Goal: Find specific page/section: Find specific page/section

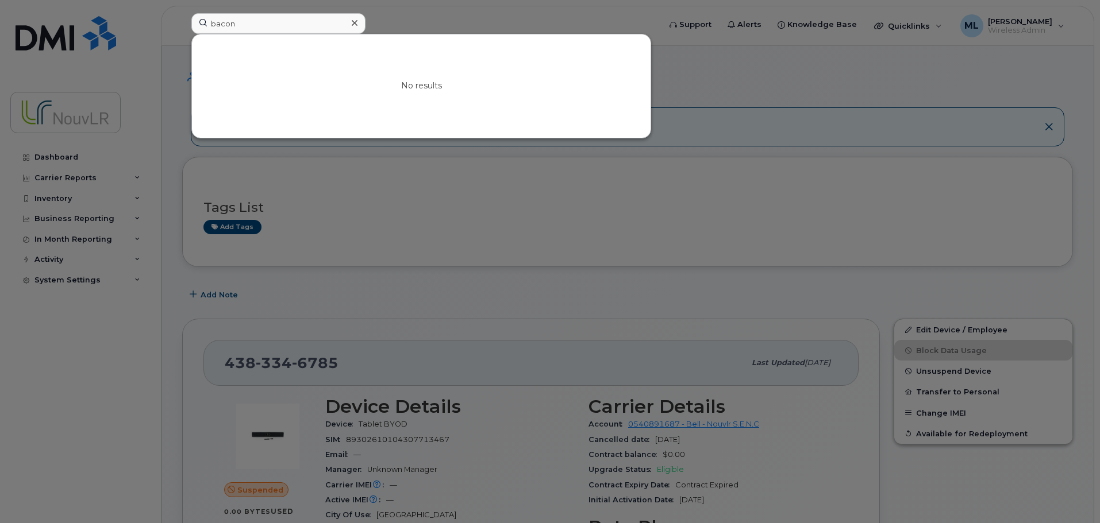
click at [249, 34] on div "No results" at bounding box center [421, 85] width 459 height 103
drag, startPoint x: 165, startPoint y: 24, endPoint x: 143, endPoint y: 20, distance: 22.7
click at [182, 22] on div "bacon No results" at bounding box center [421, 25] width 479 height 25
paste input "4383342483"
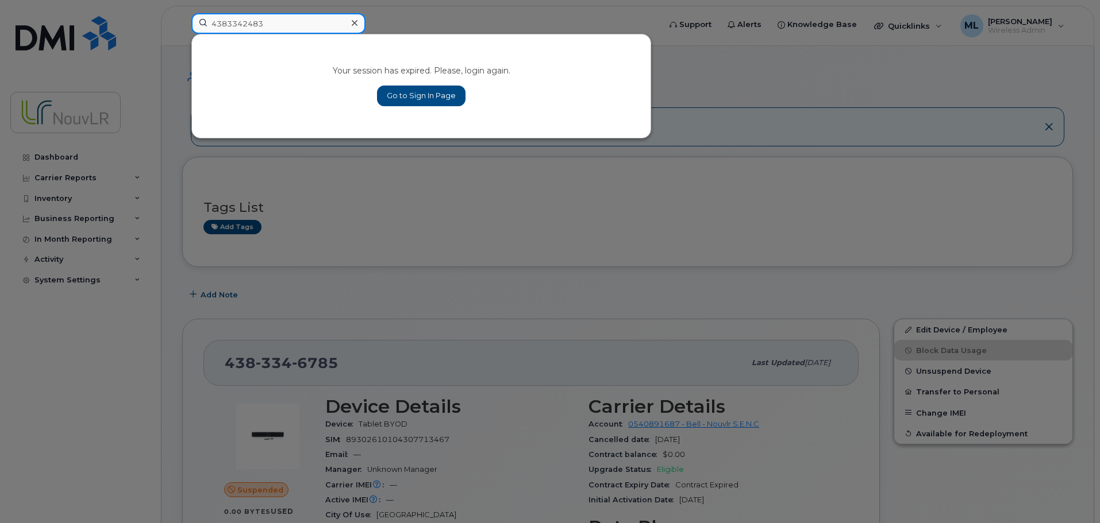
type input "4383342483"
click at [409, 94] on link "Go to Sign In Page" at bounding box center [421, 96] width 88 height 21
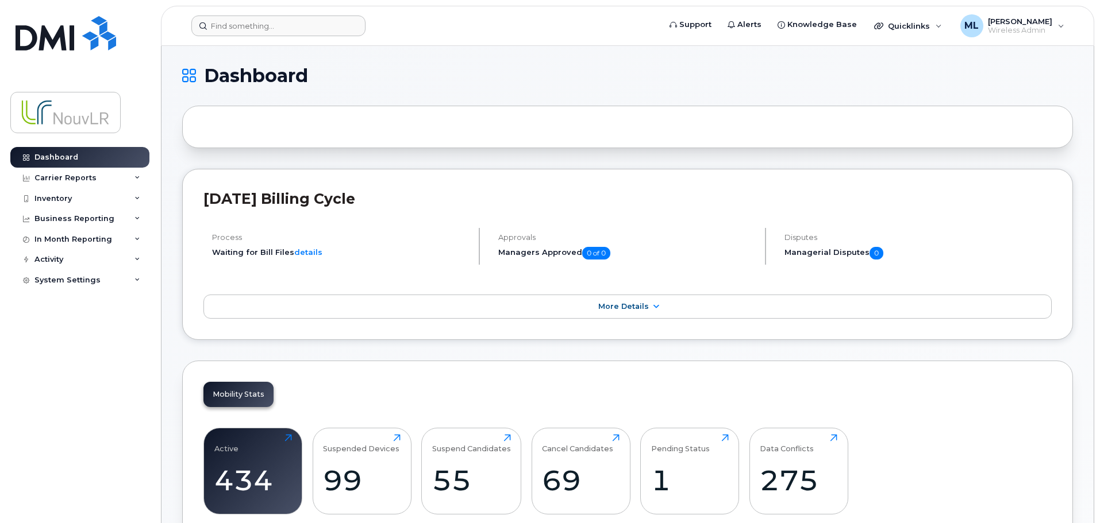
drag, startPoint x: 255, startPoint y: 10, endPoint x: 261, endPoint y: 21, distance: 12.3
click at [257, 18] on header "Support Alerts Knowledge Base Quicklinks Suspend / Cancel Device Change SIM Car…" at bounding box center [627, 26] width 933 height 40
click at [263, 23] on input at bounding box center [278, 26] width 174 height 21
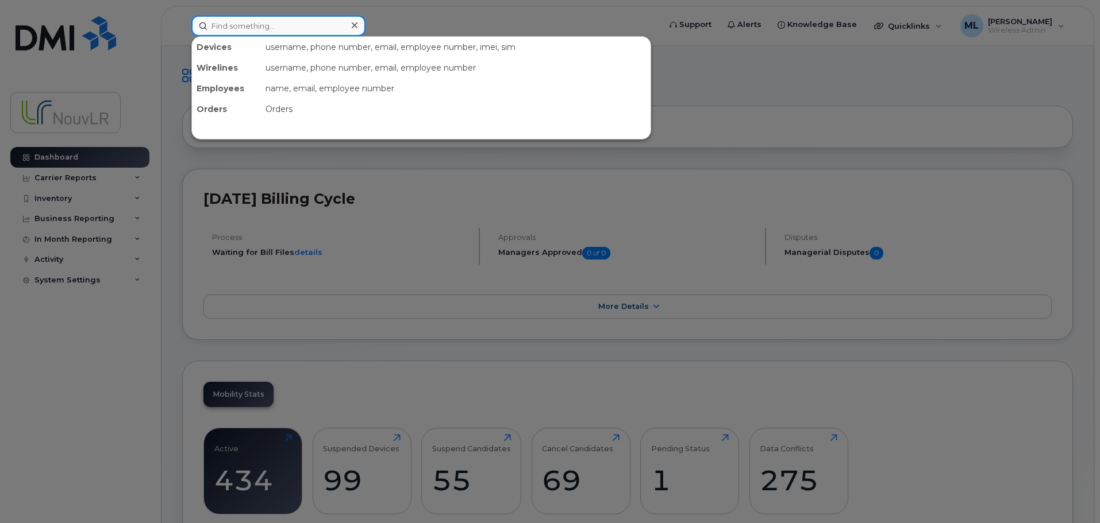
paste input "4383342483"
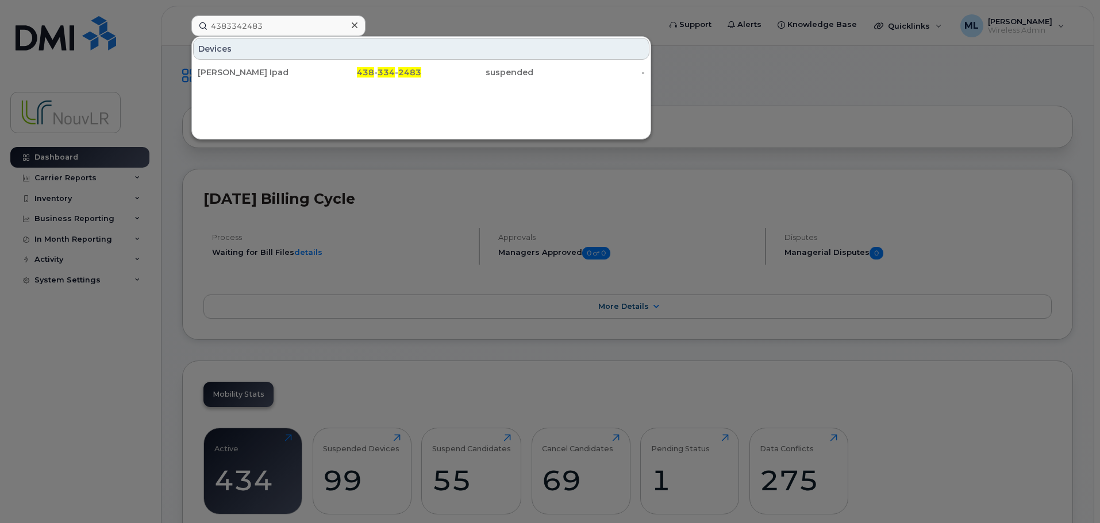
click at [326, 46] on div "Devices" at bounding box center [421, 49] width 456 height 22
drag, startPoint x: 290, startPoint y: 30, endPoint x: 196, endPoint y: 18, distance: 95.0
click at [191, 26] on div "4383342483 Devices Nicolas Dhe Paganon Ipad 438 - 334 - 2483 suspended -" at bounding box center [421, 26] width 479 height 21
paste input "400216"
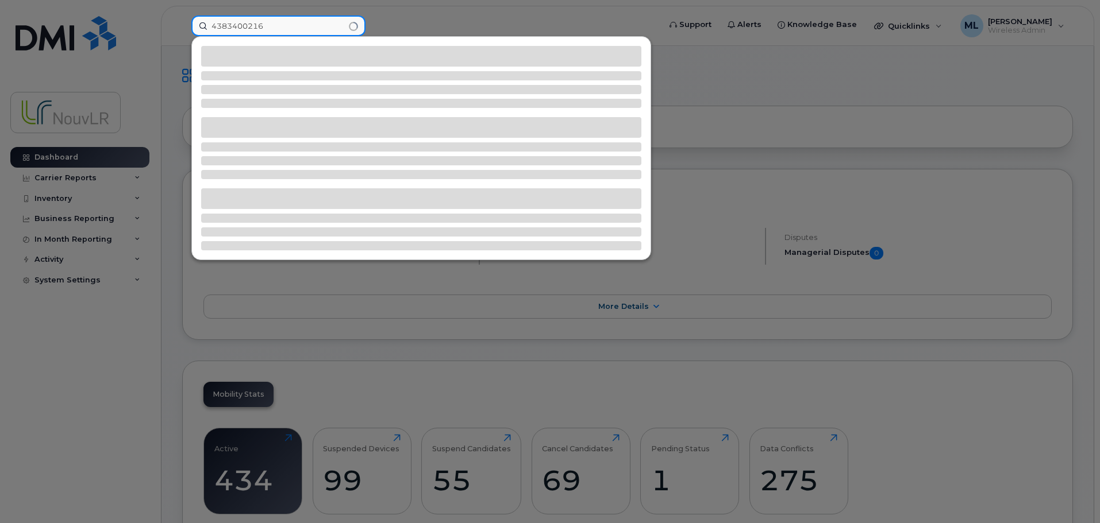
type input "4383400216"
